Goal: Task Accomplishment & Management: Manage account settings

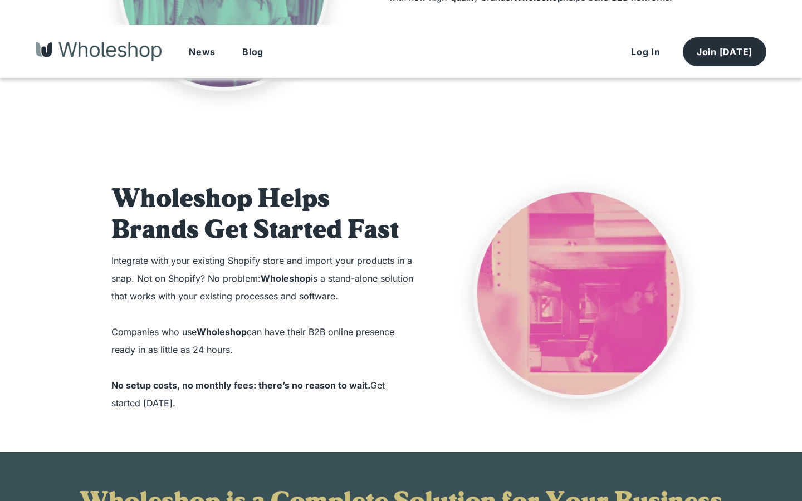
scroll to position [919, 0]
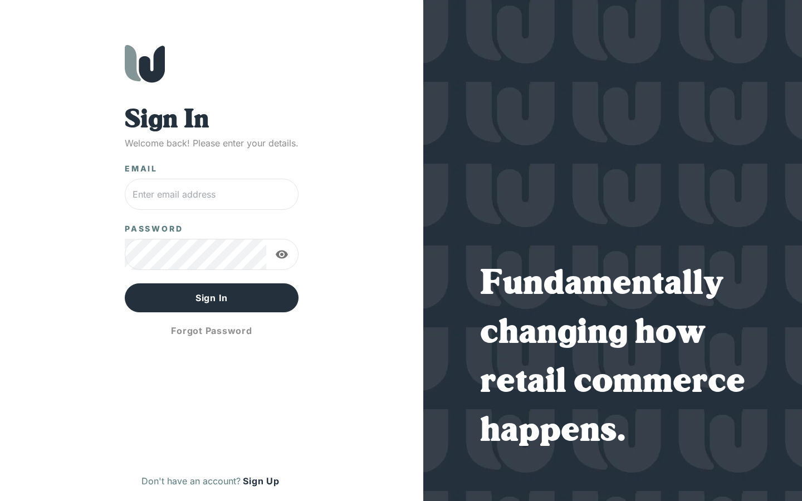
click at [211, 194] on input "text" at bounding box center [212, 194] width 174 height 31
type input "lincoln_strosin56@bdcimail.com"
click at [211, 194] on input "text" at bounding box center [212, 194] width 174 height 31
type input "bdcimail.com"
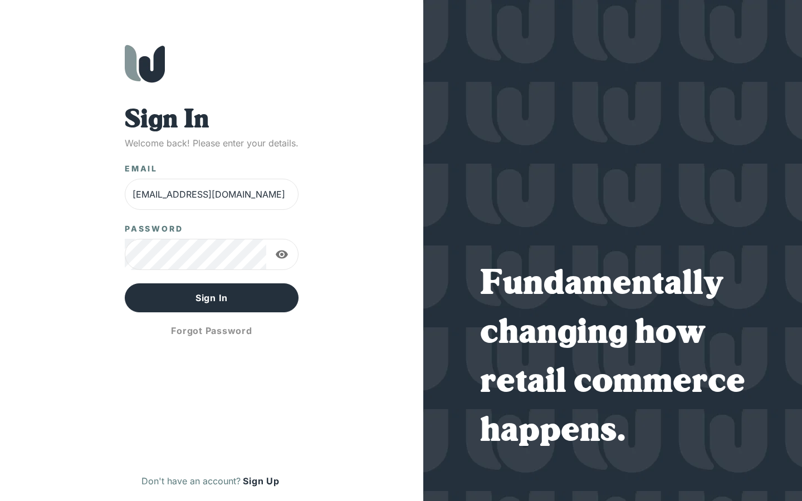
click at [211, 194] on input "isobel72@hotmail.com" at bounding box center [212, 194] width 174 height 31
click at [211, 194] on input "isobel72@hotmail.lincoln_strosin56@bdcimail.comcom" at bounding box center [212, 194] width 174 height 31
type input "n56@bdcimail.comcom"
click at [211, 194] on input "danupton1@aol.com" at bounding box center [212, 194] width 174 height 31
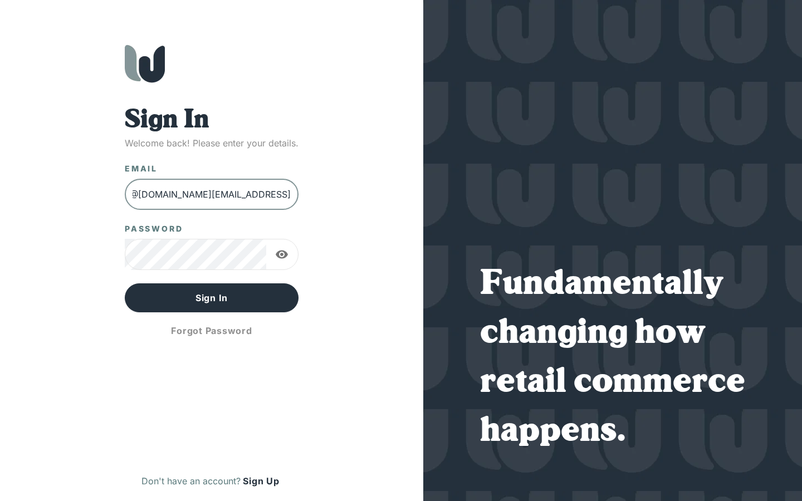
click at [211, 194] on input "danupton1@aol.coisobel72@hotmail.lincoln_strosin56@bdcimail.comcomm" at bounding box center [212, 194] width 174 height 31
type input "bdcimail.comcomm"
click at [211, 194] on input "tan" at bounding box center [212, 194] width 174 height 31
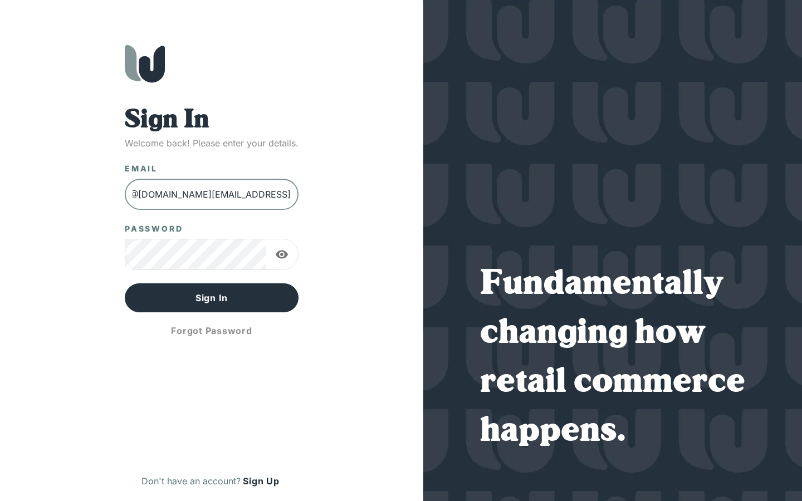
click at [211, 194] on input "tandanupton1@aol.coisobel72@hotmail.lincoln_strosin56@bdcimail.comcomm" at bounding box center [212, 194] width 174 height 31
type input "dcimail.comcomm"
click at [125, 284] on button "Sign In" at bounding box center [212, 298] width 174 height 29
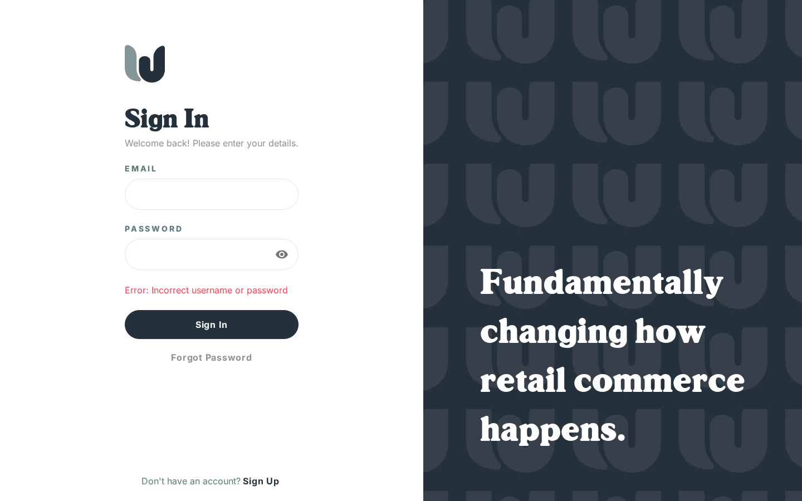
click at [211, 194] on input "lincoln_strosin56@bdcimail.com" at bounding box center [212, 194] width 174 height 31
type input "bdcimail.com"
click at [211, 194] on input "lincoln_strosin56@bdcimail.com" at bounding box center [212, 194] width 174 height 31
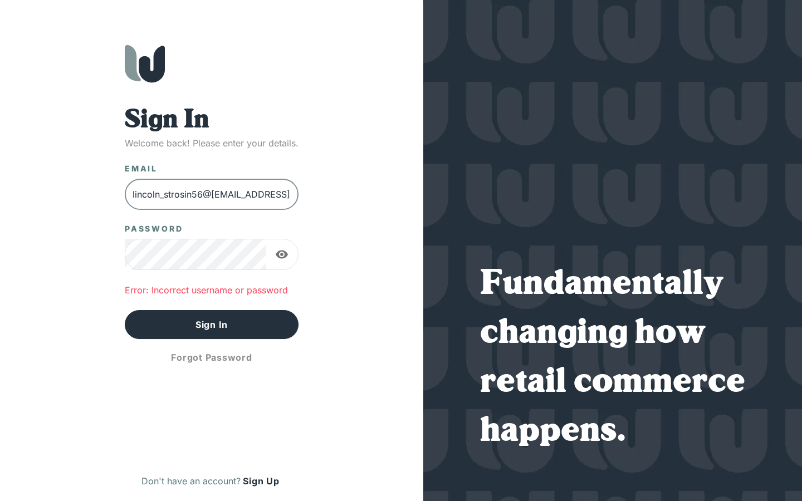
click at [211, 194] on input "lincoln_strosin56@lincoln_strosin56@bdcimail.combdcimail.com" at bounding box center [212, 194] width 174 height 31
type input "n56@bdcimail.combdcimail.com"
click at [211, 194] on input "isobel72@hotmail.com" at bounding box center [212, 194] width 174 height 31
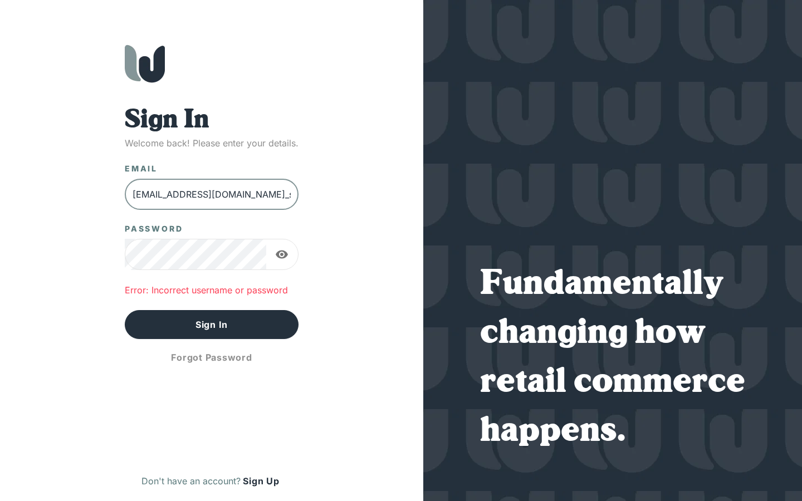
scroll to position [0, 191]
click at [211, 194] on input "isobel72@hotmail.lincoln_strosin56@lincoln_strosin56@bdcimail.combdcimail.comcom" at bounding box center [212, 194] width 174 height 31
type input "l.combdcimail.comcom"
click at [211, 194] on input "danupton1@aol.com" at bounding box center [212, 194] width 174 height 31
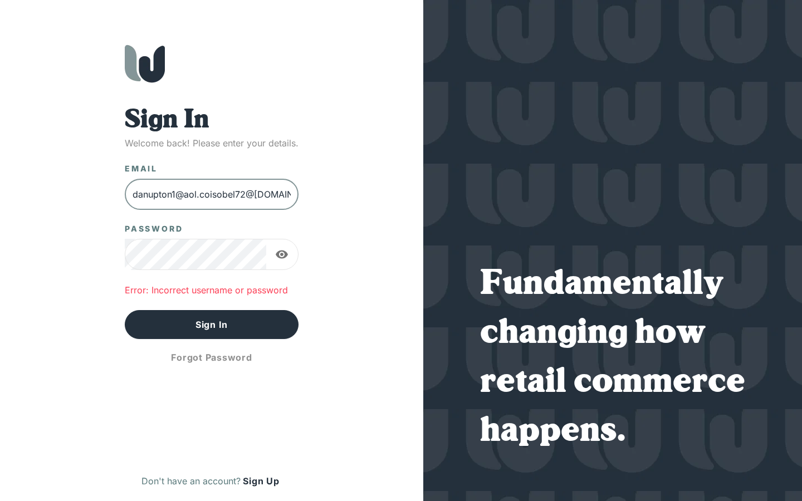
scroll to position [0, 286]
click at [211, 194] on input "danupton1@aol.coisobel72@hotmail.lincoln_strosin56@lincoln_strosin56@bdcimail.c…" at bounding box center [212, 194] width 174 height 31
type input "bdcimail.comcomm"
click at [211, 194] on input "Proactive" at bounding box center [212, 194] width 174 height 31
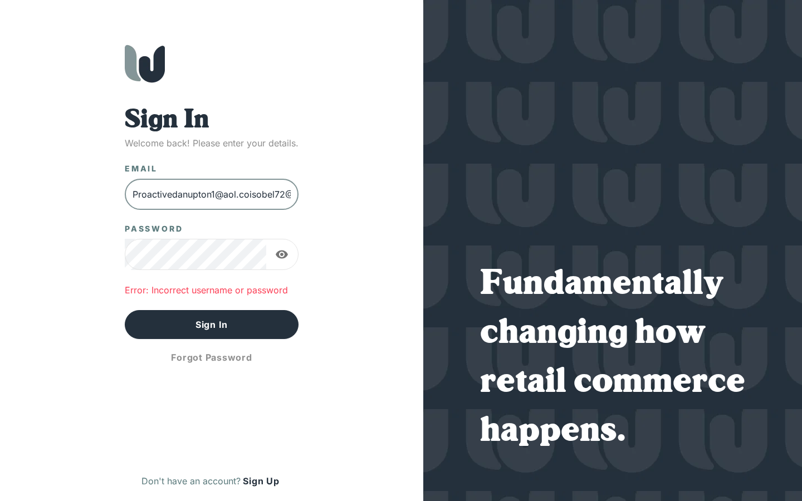
scroll to position [0, 333]
click at [211, 194] on input "Proactivedanupton1@aol.coisobel72@hotmail.lincoln_strosin56@lincoln_strosin56@b…" at bounding box center [212, 194] width 174 height 31
type input "dcimail.comcomm"
click at [125, 310] on button "Sign In" at bounding box center [212, 324] width 174 height 29
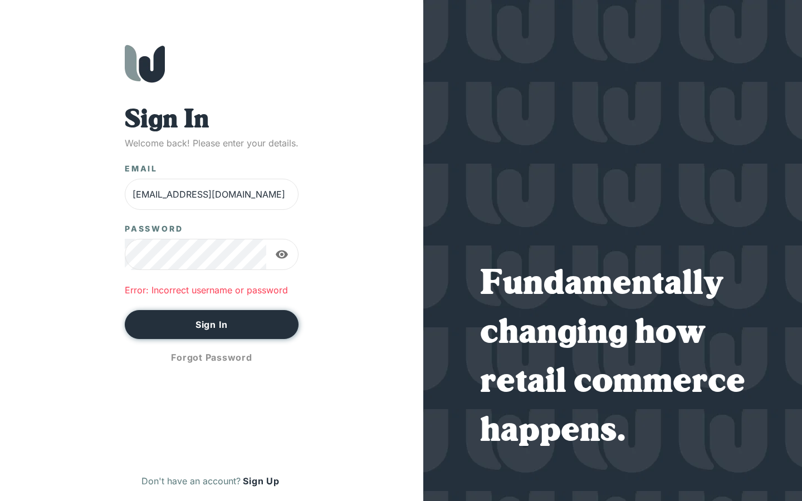
click at [211, 325] on button "Sign In" at bounding box center [212, 324] width 174 height 29
click at [211, 194] on input "lincoln_strosin56@bdcimail.com" at bounding box center [212, 194] width 174 height 31
type input "bdcimail.com"
click at [125, 310] on button "Sign In" at bounding box center [212, 324] width 174 height 29
click at [211, 325] on button "Sign In" at bounding box center [212, 324] width 174 height 29
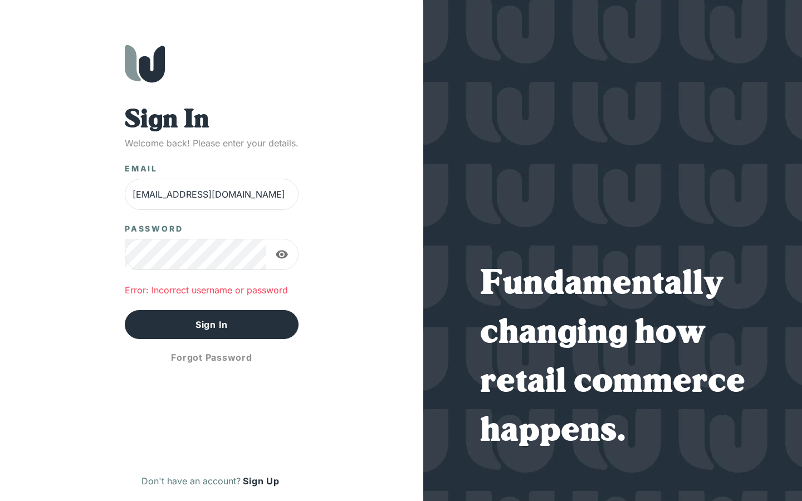
click at [211, 194] on input "danupton1@aol.com" at bounding box center [212, 194] width 174 height 31
type input "m"
click at [125, 310] on button "Sign In" at bounding box center [212, 324] width 174 height 29
click at [211, 325] on button "Sign In" at bounding box center [212, 324] width 174 height 29
click at [211, 194] on input "isobel72@hotmail.com" at bounding box center [212, 194] width 174 height 31
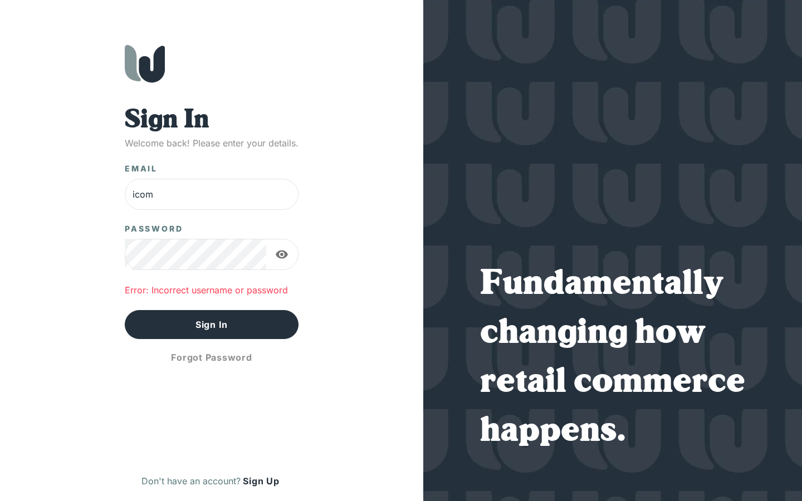
type input "com"
click at [125, 310] on button "Sign In" at bounding box center [212, 324] width 174 height 29
click at [211, 325] on button "Sign In" at bounding box center [212, 324] width 174 height 29
click at [211, 194] on input "lincoln_strosin56@bdcimail.com" at bounding box center [212, 194] width 174 height 31
type input "bdcimail.com"
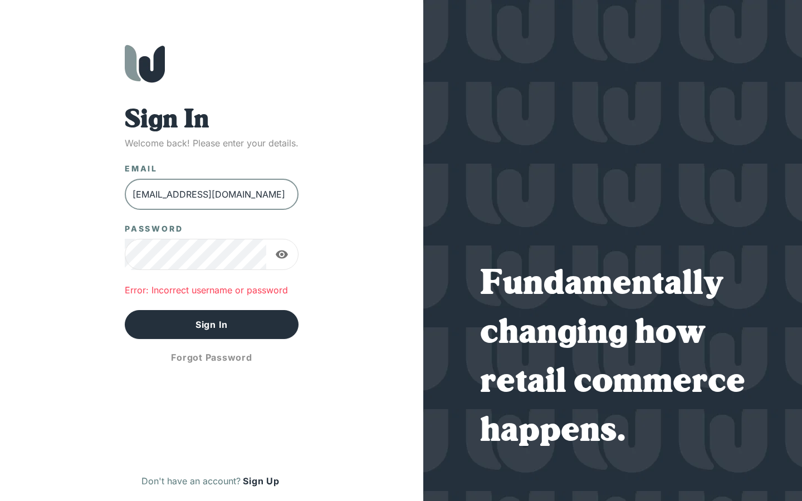
type input "lincoln_strosin56@bdcimail.com"
